Goal: Use online tool/utility: Use online tool/utility

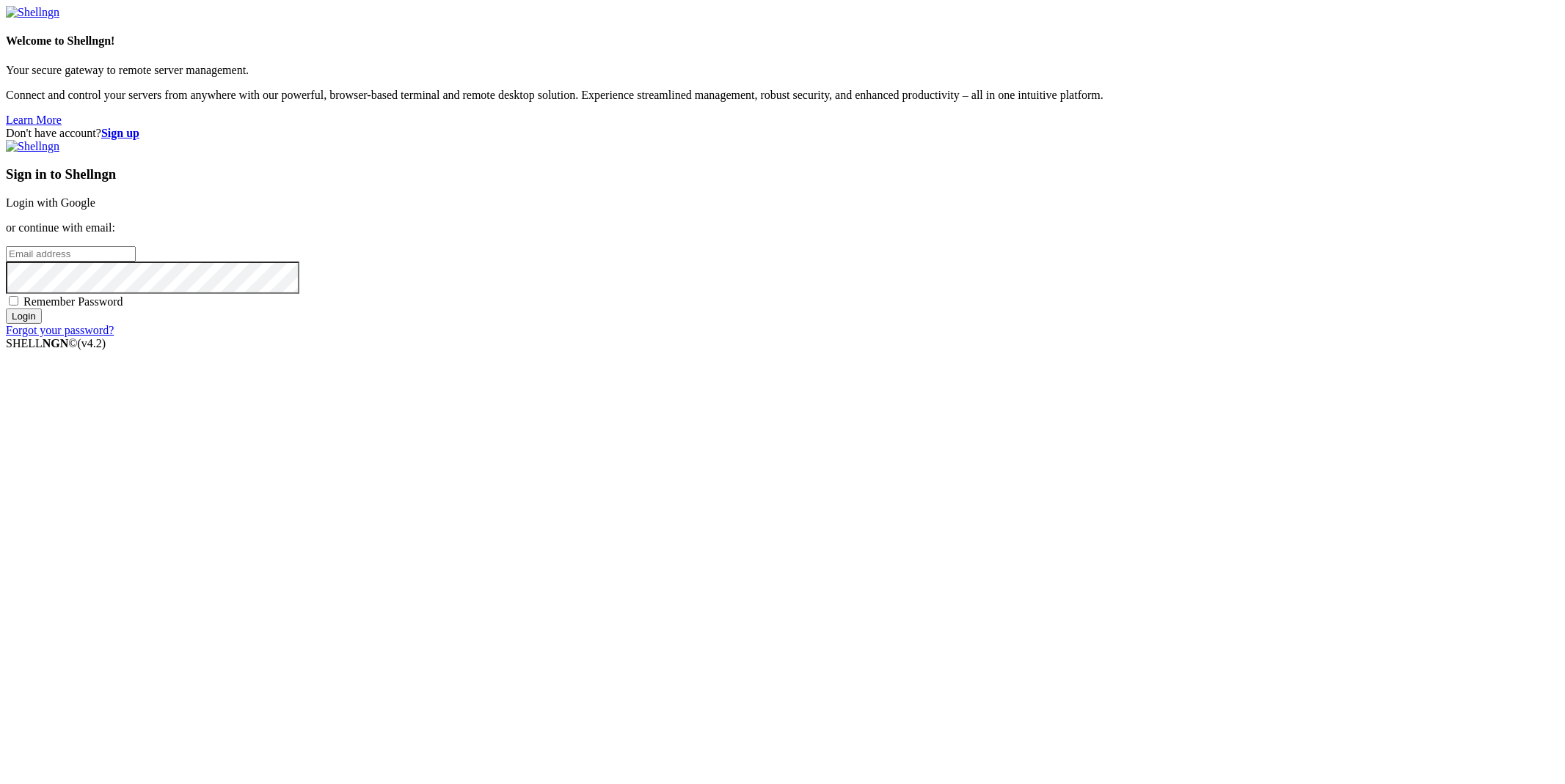
click at [95, 209] on link "Login with Google" at bounding box center [51, 203] width 89 height 13
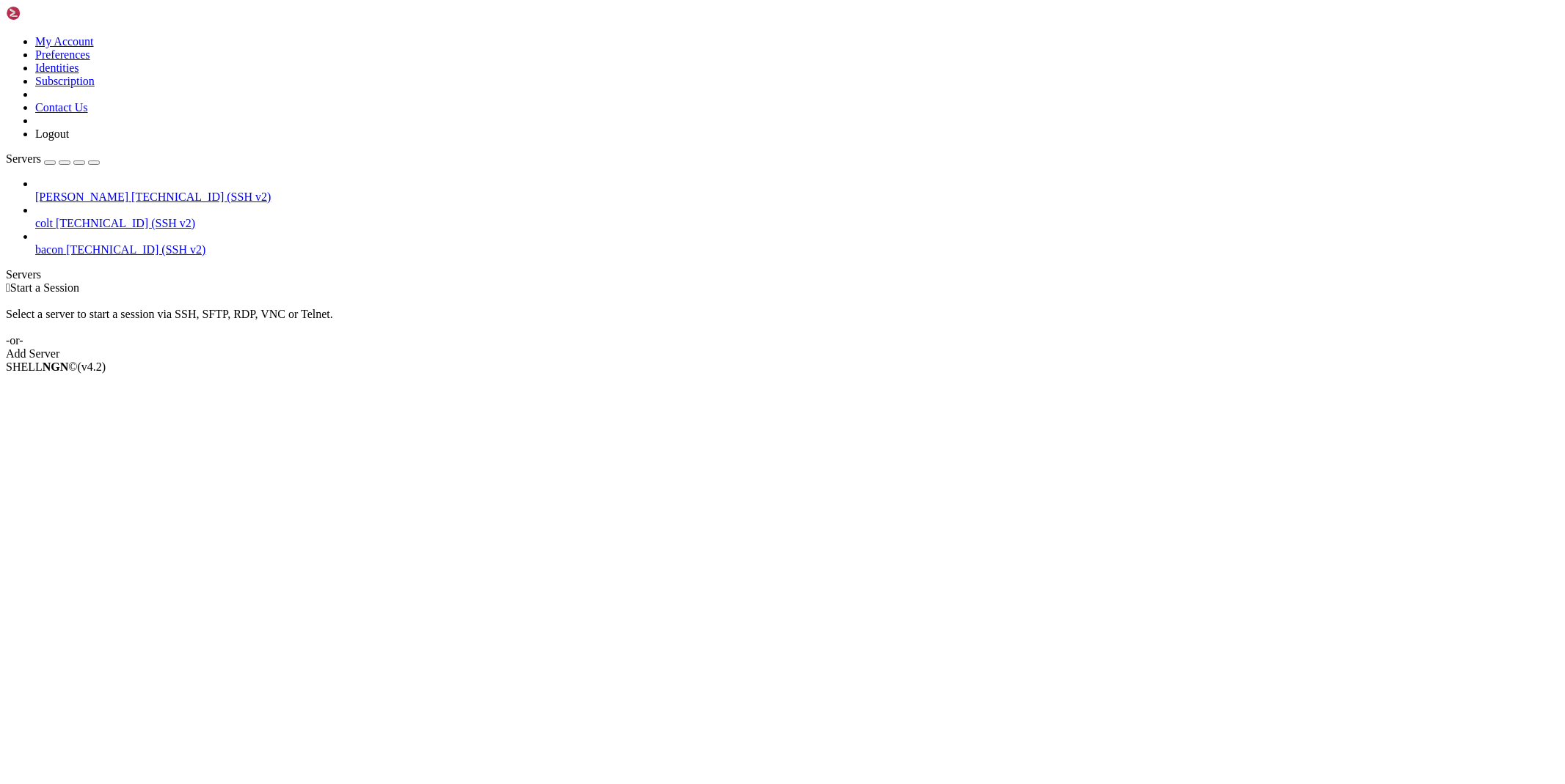
click at [131, 191] on span "[TECHNICAL_ID] (SSH v2)" at bounding box center [201, 197] width 139 height 13
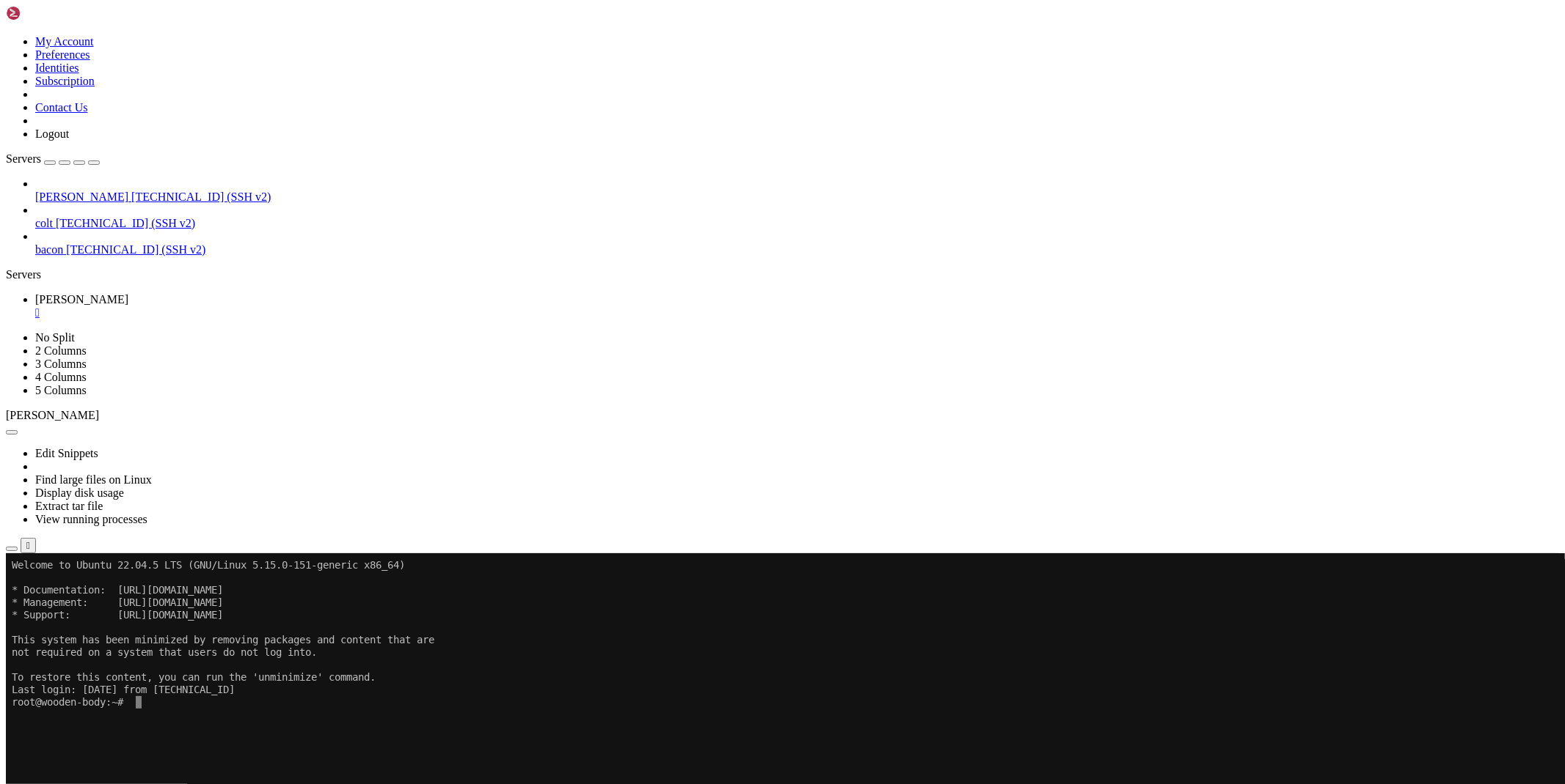
click at [12, 549] on icon "button" at bounding box center [12, 549] width 0 height 0
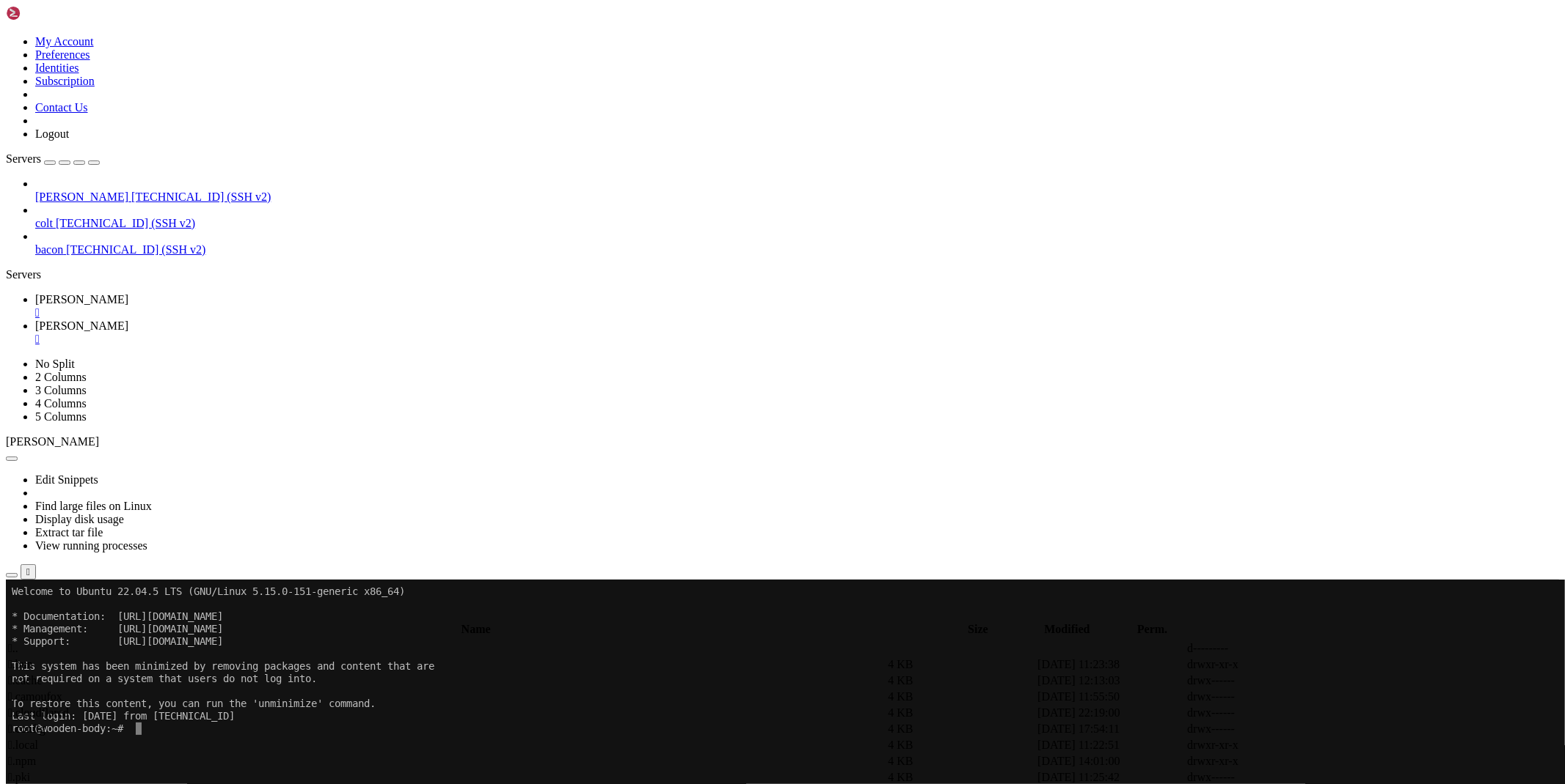
scroll to position [163, 0]
type input "/root/funcaptcha"
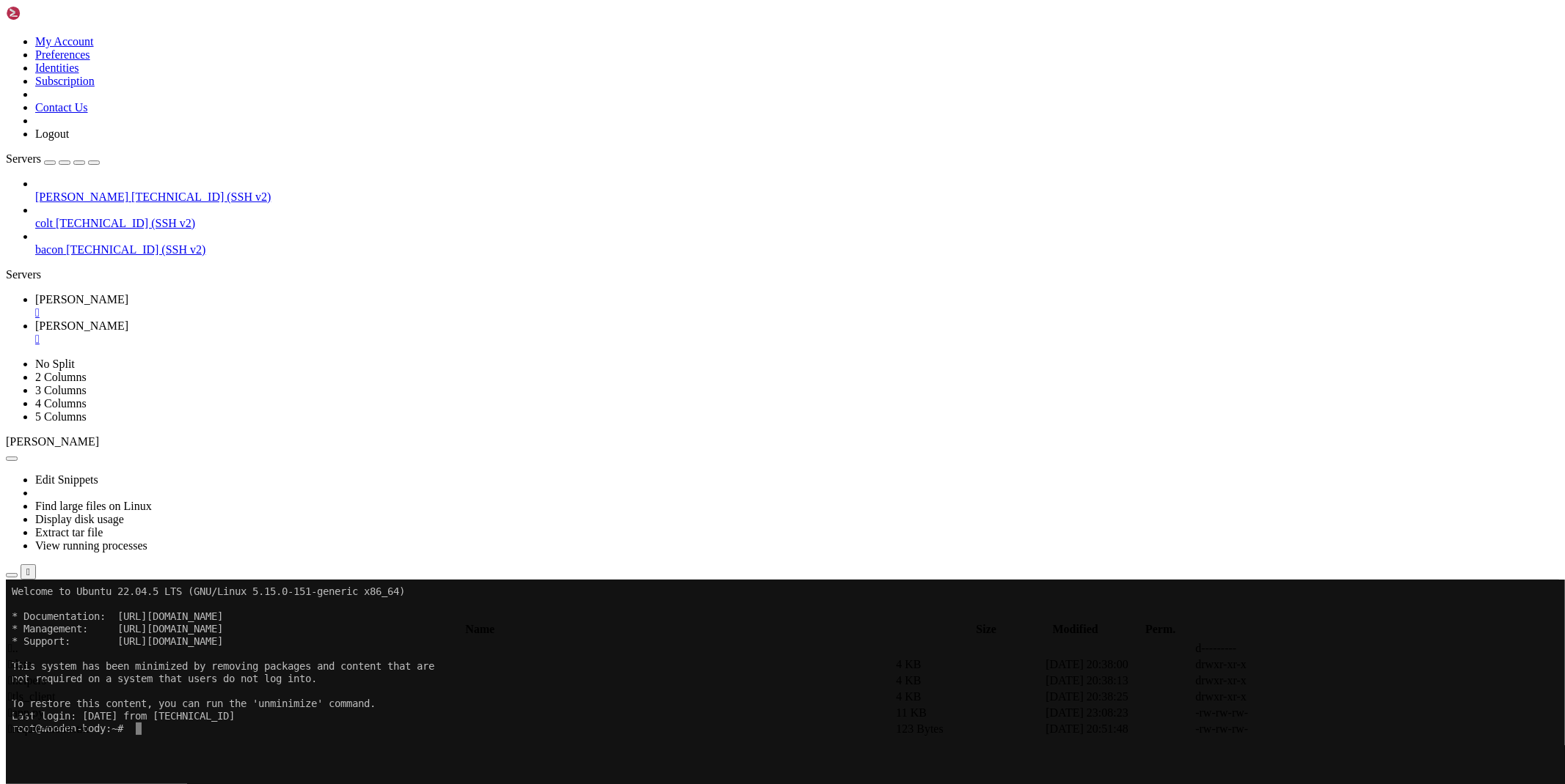
click at [1344, 713] on link at bounding box center [1344, 713] width 0 height 0
type textarea "print(r.text)"
click at [128, 293] on span "[PERSON_NAME]" at bounding box center [82, 299] width 93 height 13
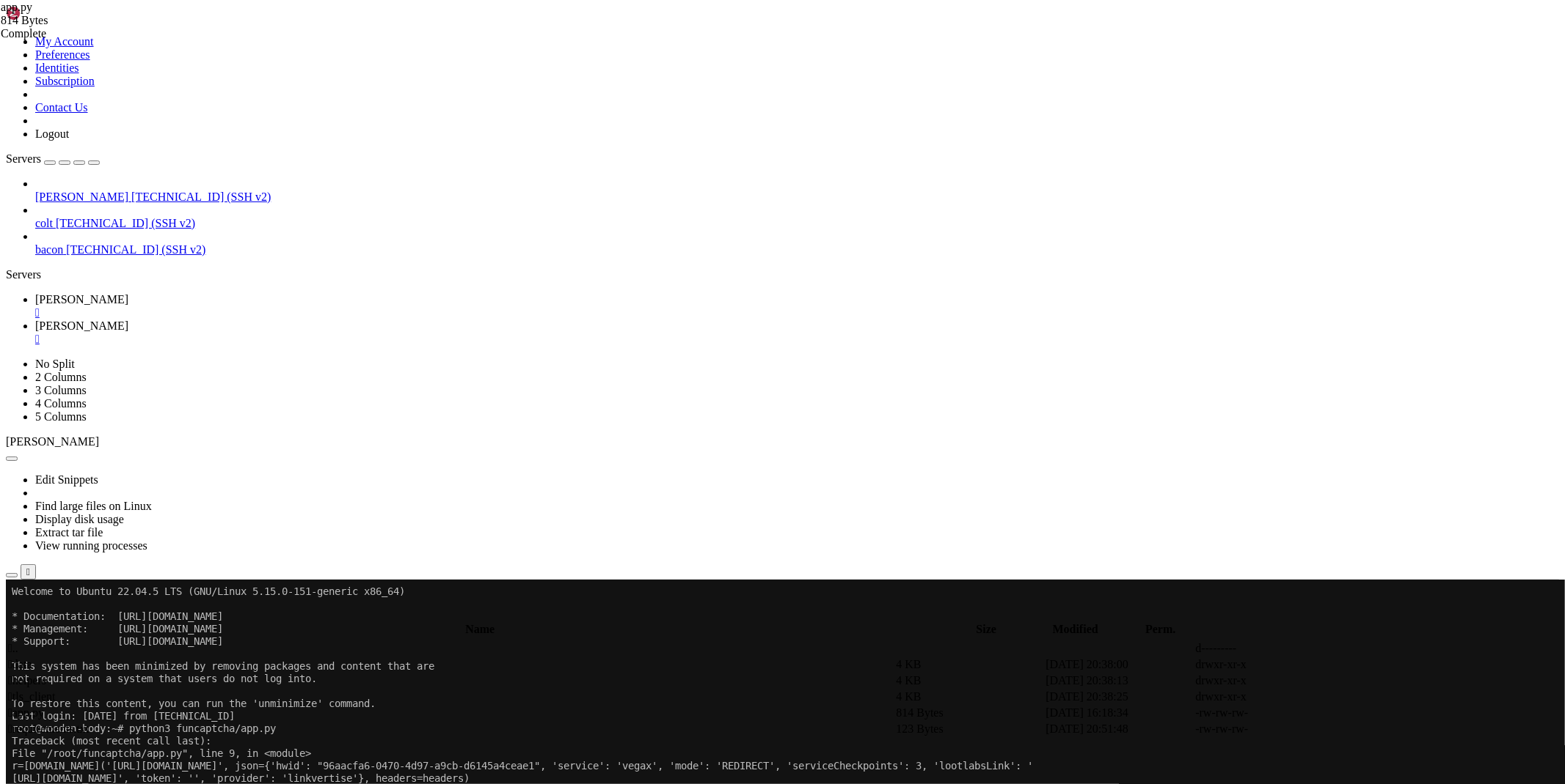
click at [128, 320] on span "[PERSON_NAME]" at bounding box center [82, 326] width 93 height 13
click at [1344, 713] on link at bounding box center [1344, 713] width 0 height 0
type textarea "headers = {"
type textarea "import requests"
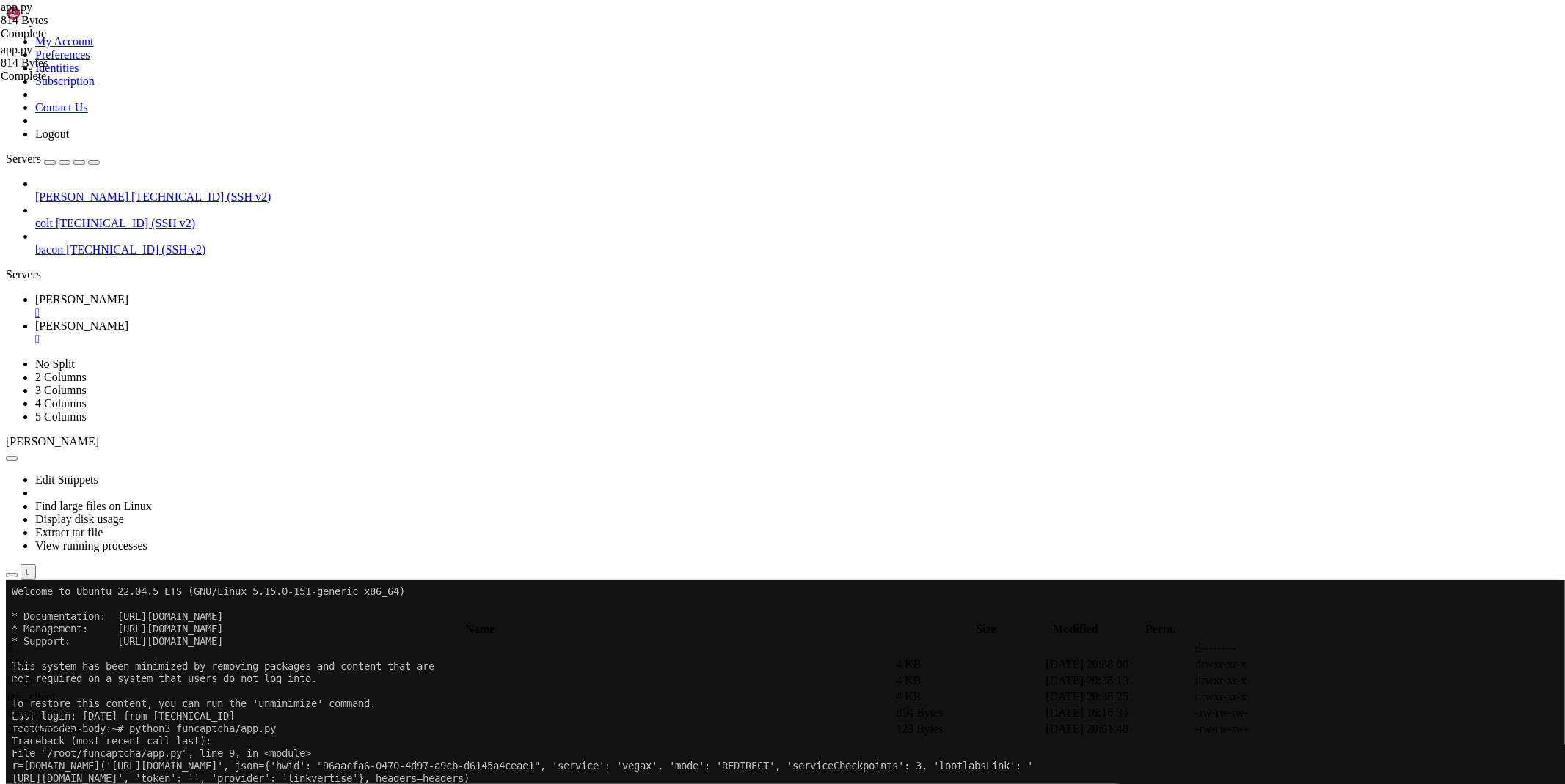
click at [217, 293] on link "[PERSON_NAME] " at bounding box center [796, 306] width 1523 height 27
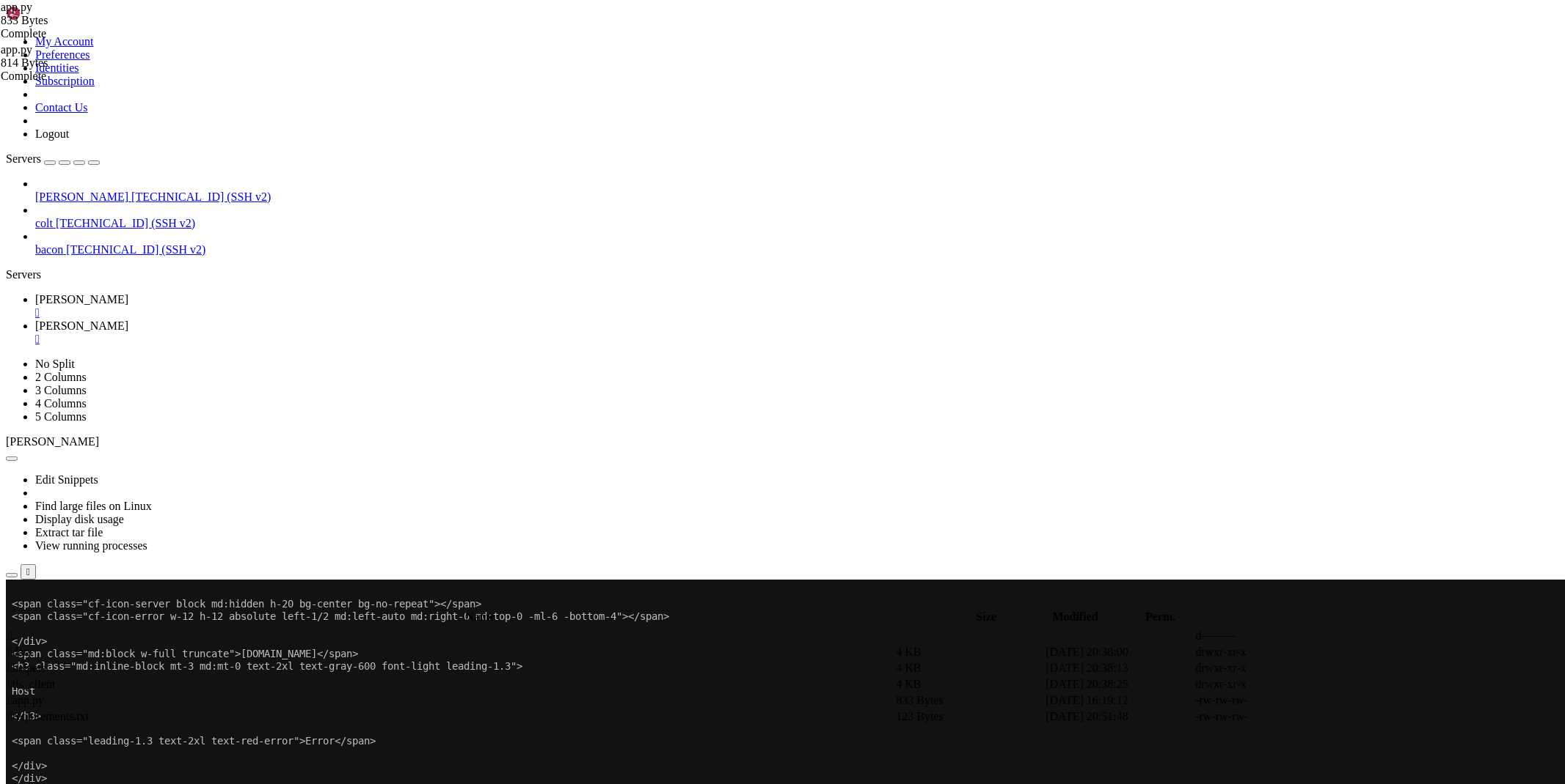
scroll to position [1196, 0]
